Goal: Transaction & Acquisition: Purchase product/service

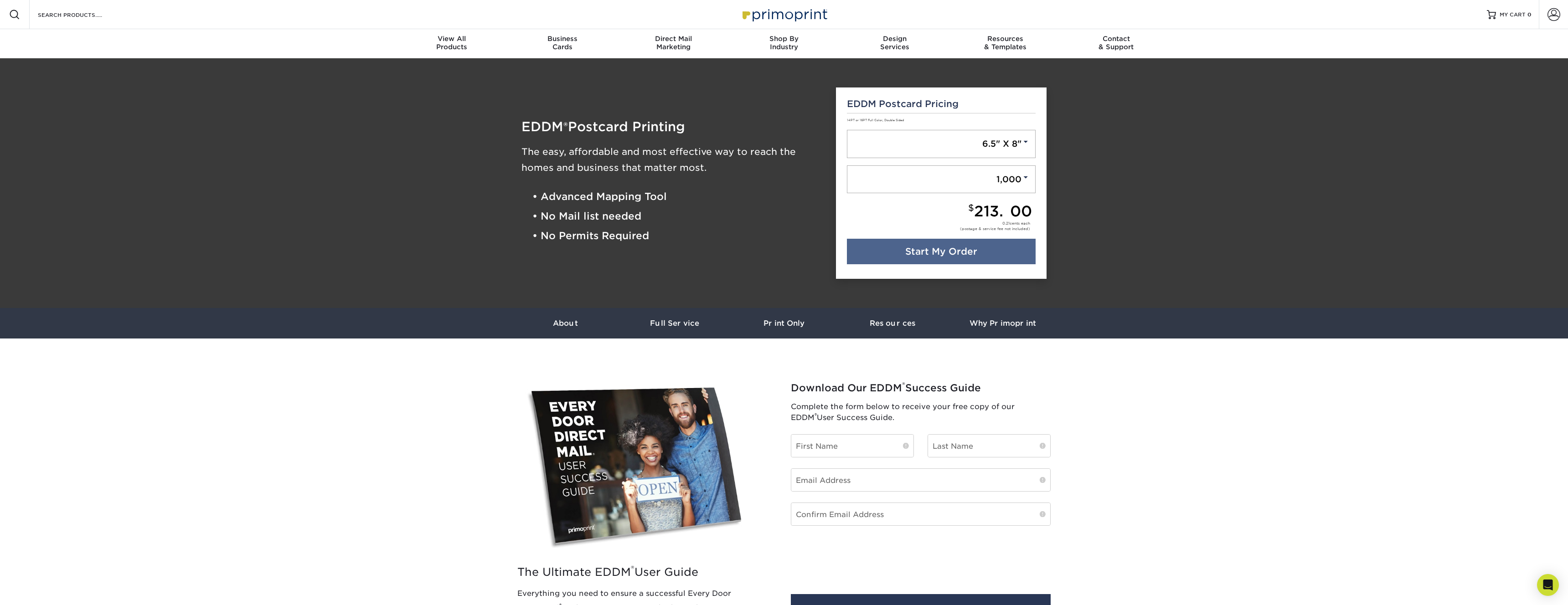
drag, startPoint x: 706, startPoint y: 168, endPoint x: 521, endPoint y: 156, distance: 185.4
click at [521, 156] on h3 "The easy, affordable and most effective way to reach the homes and business tha…" at bounding box center [672, 160] width 301 height 32
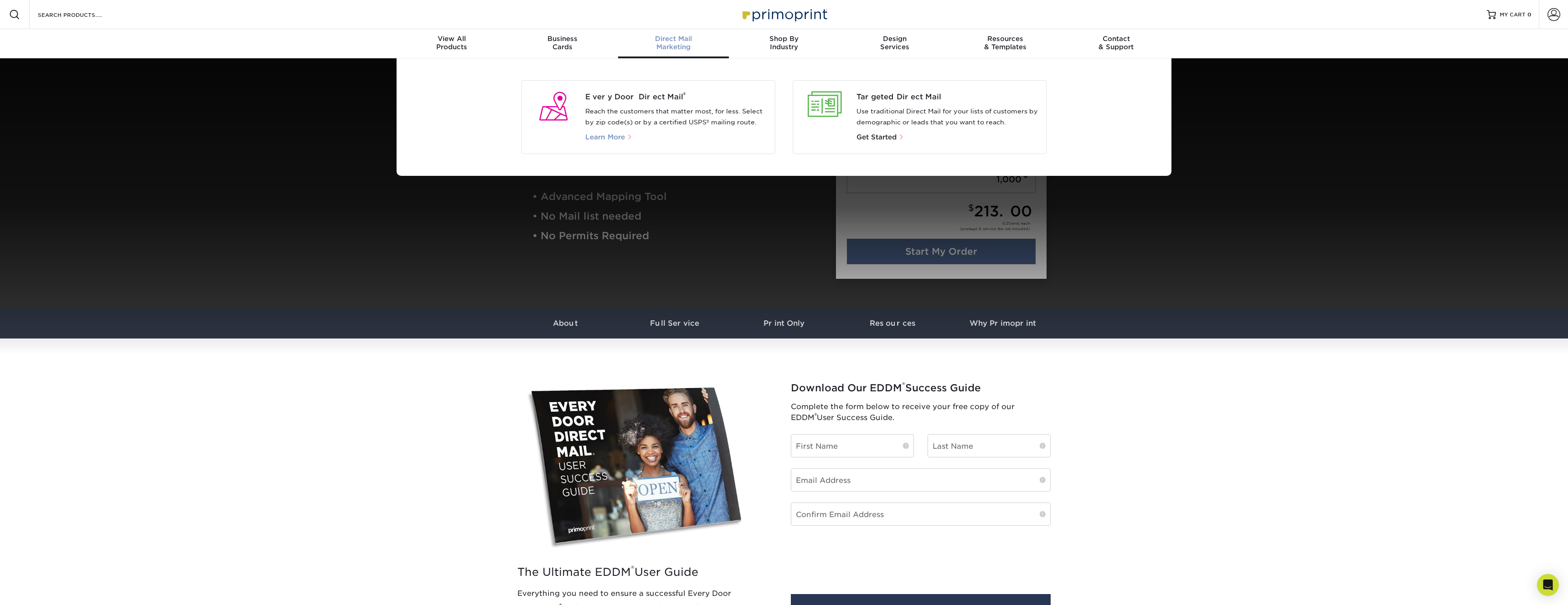
click at [619, 138] on span "Learn More" at bounding box center [605, 137] width 40 height 8
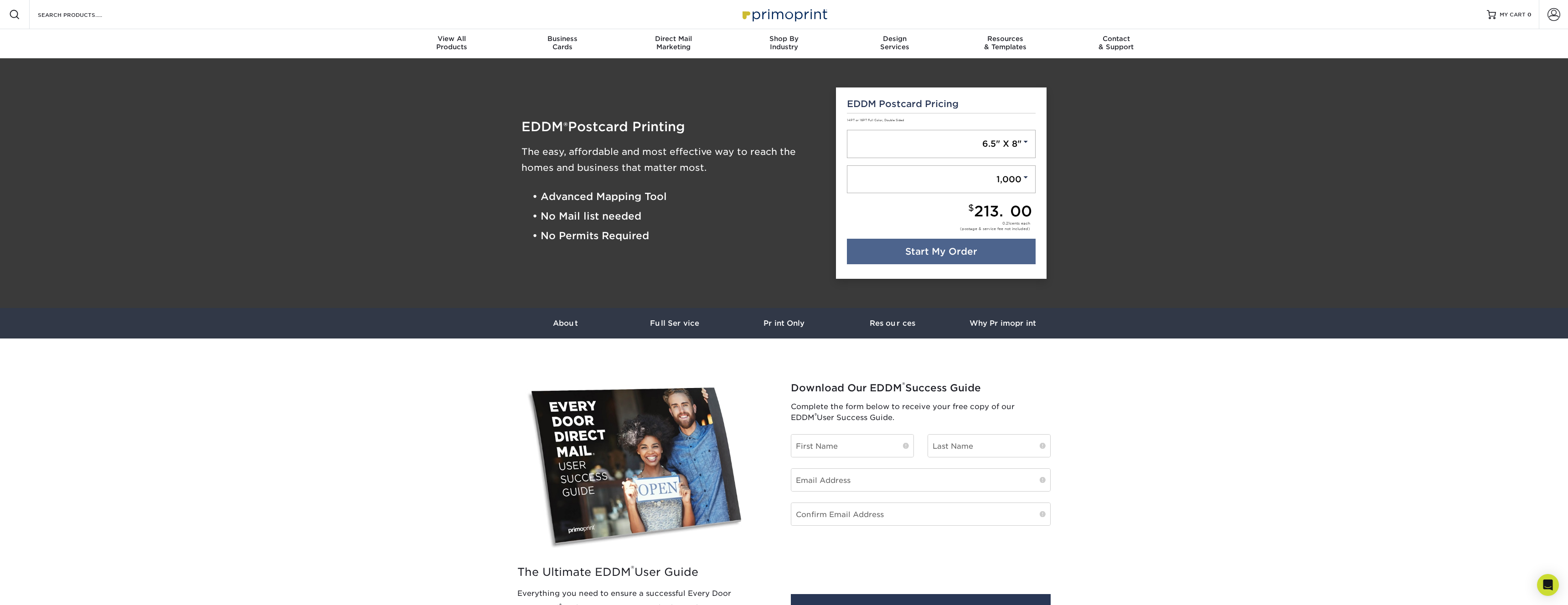
click at [372, 469] on section "The Ultimate EDDM ® User Guide Everything you need to ensure a successful Every…" at bounding box center [784, 485] width 1568 height 292
click at [699, 316] on link "Full Service" at bounding box center [674, 323] width 109 height 31
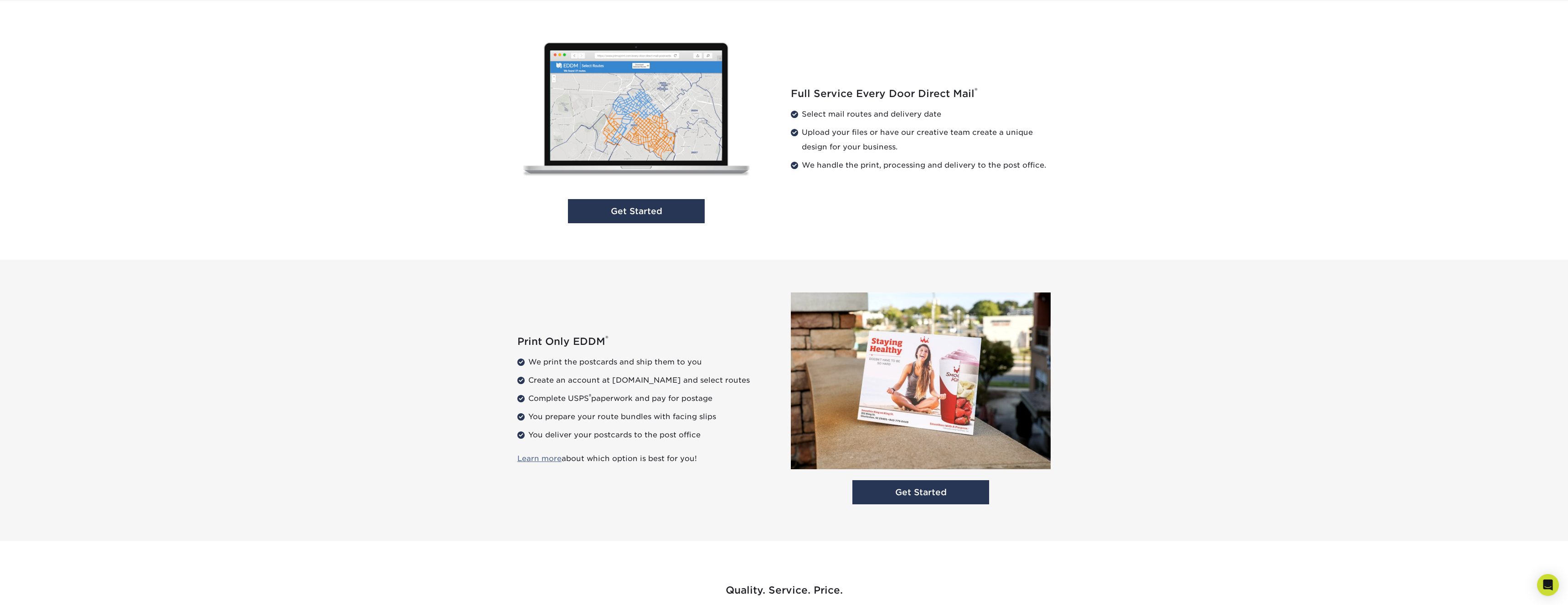
scroll to position [928, 0]
drag, startPoint x: 921, startPoint y: 147, endPoint x: 799, endPoint y: 129, distance: 123.3
click at [799, 129] on li "Upload your files or have our creative team create a unique design for your bus…" at bounding box center [921, 138] width 260 height 29
click at [908, 146] on li "Upload your files or have our creative team create a unique design for your bus…" at bounding box center [921, 138] width 260 height 29
drag, startPoint x: 917, startPoint y: 146, endPoint x: 791, endPoint y: 131, distance: 126.9
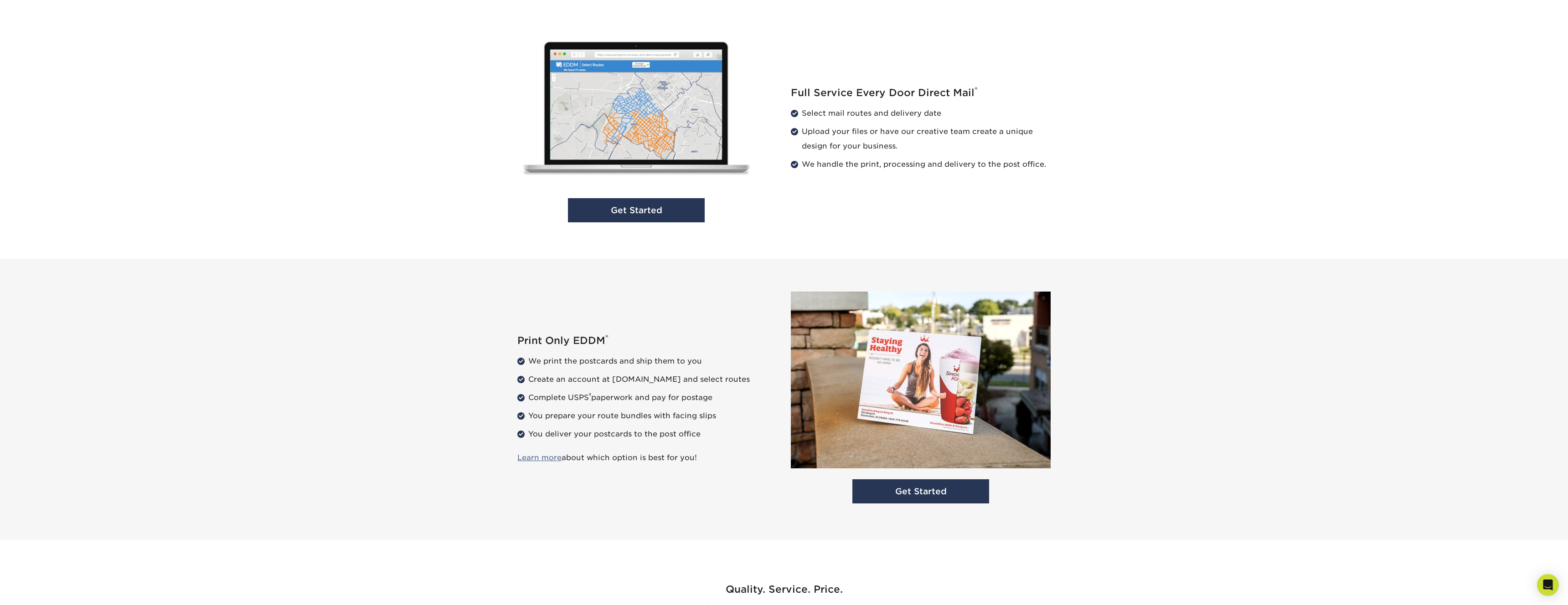
click at [791, 131] on li "Upload your files or have our creative team create a unique design for your bus…" at bounding box center [921, 138] width 260 height 29
click at [615, 213] on link "Get Started" at bounding box center [636, 210] width 137 height 24
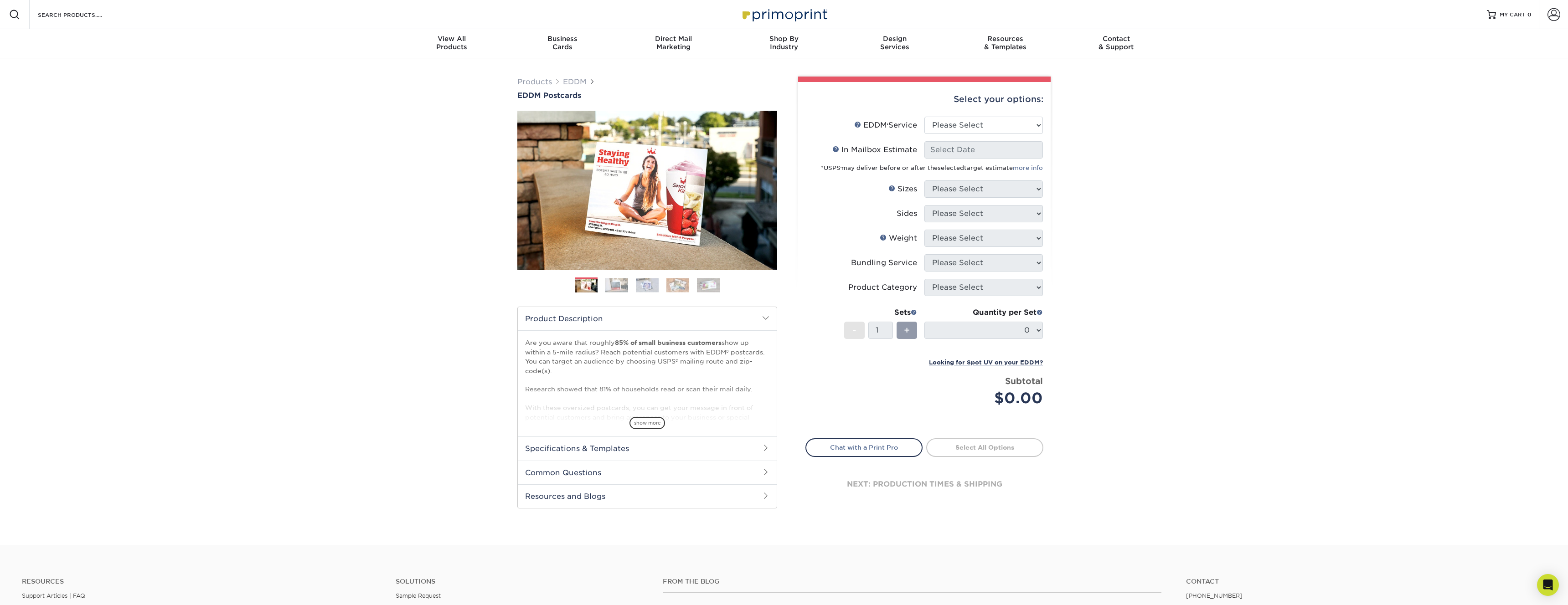
click at [440, 349] on div "Products EDDM EDDM Postcards Previous Next" at bounding box center [784, 301] width 1568 height 486
